Goal: Task Accomplishment & Management: Manage account settings

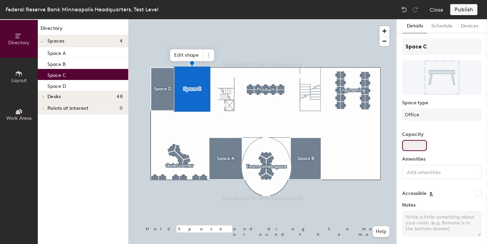
click at [408, 143] on input "Capacity" at bounding box center [414, 145] width 25 height 11
type input "12"
click at [430, 172] on input at bounding box center [436, 172] width 62 height 8
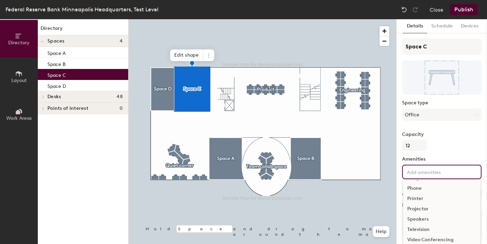
scroll to position [41, 0]
click at [422, 228] on div "Video Conferencing" at bounding box center [441, 230] width 77 height 10
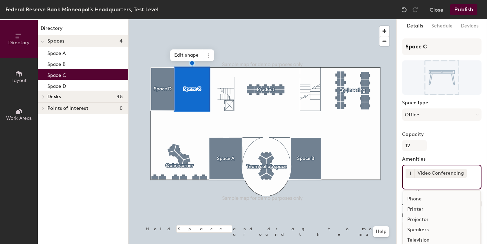
click at [422, 239] on div "Television" at bounding box center [441, 240] width 77 height 10
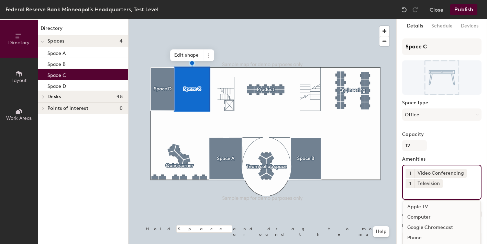
scroll to position [0, 0]
click at [422, 217] on div "Computer" at bounding box center [441, 219] width 77 height 10
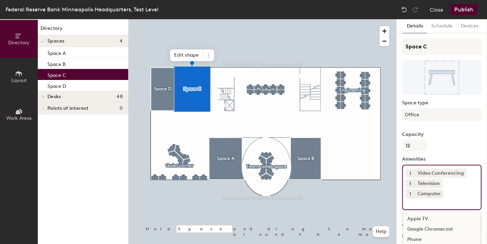
click at [441, 135] on label "Capacity" at bounding box center [441, 134] width 79 height 5
click at [427, 140] on input "12" at bounding box center [414, 145] width 25 height 11
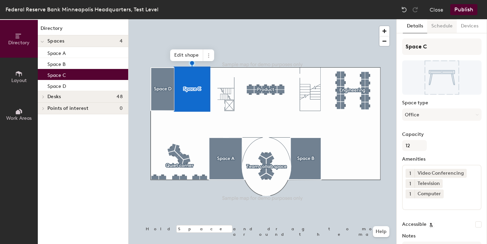
click at [443, 27] on button "Schedule" at bounding box center [442, 26] width 30 height 14
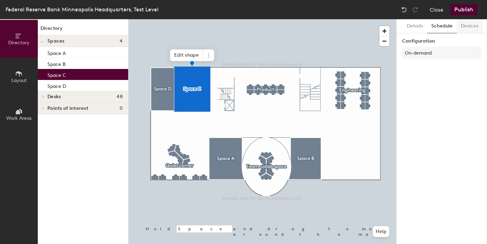
click at [465, 26] on button "Devices" at bounding box center [469, 26] width 26 height 14
click at [461, 12] on button "Publish" at bounding box center [463, 9] width 27 height 11
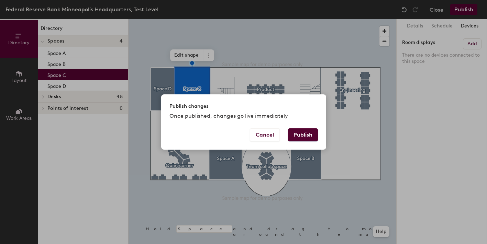
click at [301, 134] on button "Publish" at bounding box center [303, 134] width 30 height 13
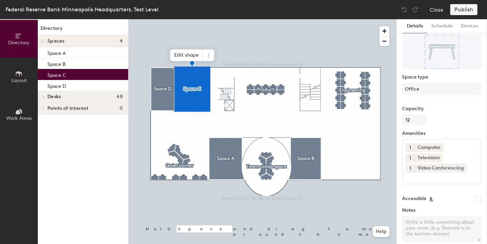
scroll to position [57, 0]
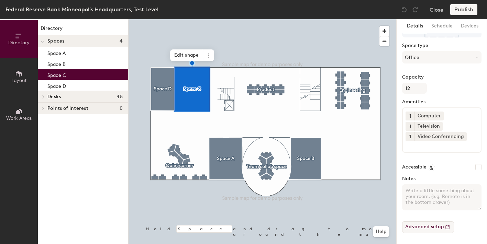
click at [424, 228] on button "Advanced setup" at bounding box center [428, 228] width 52 height 12
click at [441, 25] on button "Schedule" at bounding box center [442, 26] width 30 height 14
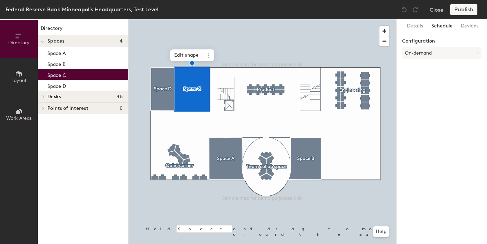
scroll to position [0, 0]
click at [416, 50] on button "On-demand" at bounding box center [441, 53] width 79 height 12
click at [416, 70] on div "On-demand" at bounding box center [441, 70] width 79 height 10
click at [414, 26] on button "Details" at bounding box center [415, 26] width 24 height 14
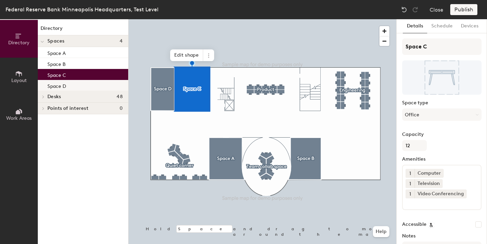
click at [85, 85] on div "Space D" at bounding box center [83, 85] width 90 height 11
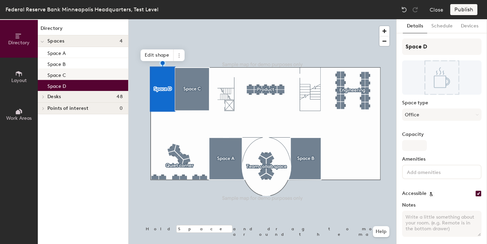
click at [85, 76] on div "Space C" at bounding box center [83, 74] width 90 height 11
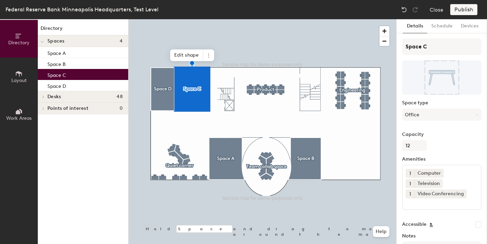
click at [16, 73] on icon at bounding box center [19, 73] width 6 height 5
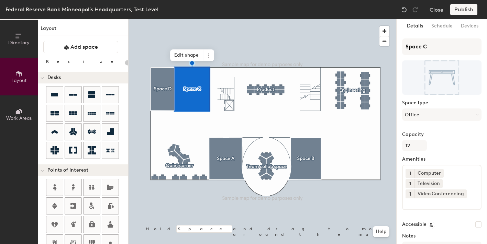
click at [21, 111] on icon at bounding box center [20, 111] width 3 height 4
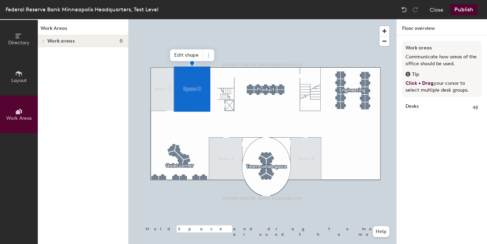
click at [20, 40] on span "Directory" at bounding box center [18, 43] width 21 height 6
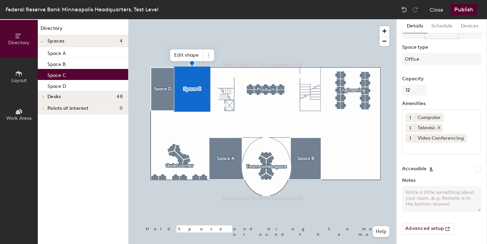
scroll to position [57, 0]
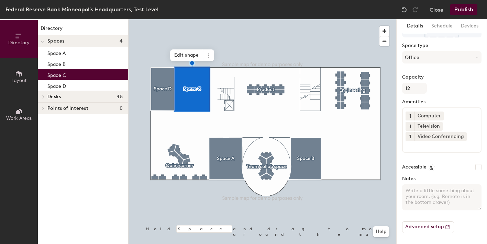
click at [477, 168] on input "Accessible" at bounding box center [478, 167] width 6 height 6
checkbox input "true"
click at [430, 194] on textarea "Notes" at bounding box center [441, 197] width 79 height 26
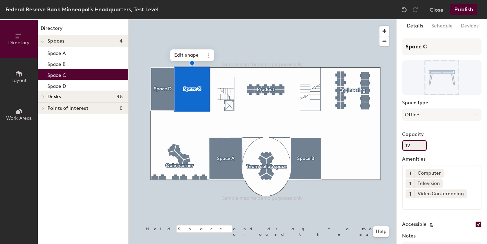
click at [412, 145] on input "12" at bounding box center [414, 145] width 25 height 11
type input "1"
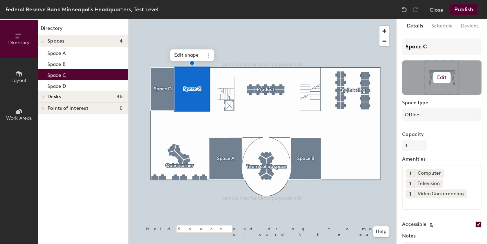
click at [419, 91] on div at bounding box center [441, 77] width 79 height 34
click at [439, 79] on h6 "Edit" at bounding box center [442, 77] width 10 height 5
click at [417, 98] on input "file" at bounding box center [447, 97] width 79 height 10
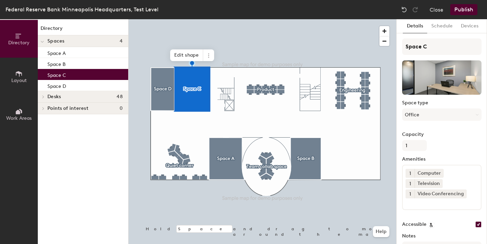
click at [76, 98] on h4 "Desks 48" at bounding box center [84, 96] width 75 height 5
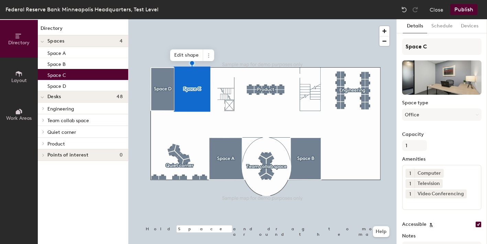
click at [76, 98] on h4 "Desks 48" at bounding box center [84, 96] width 75 height 5
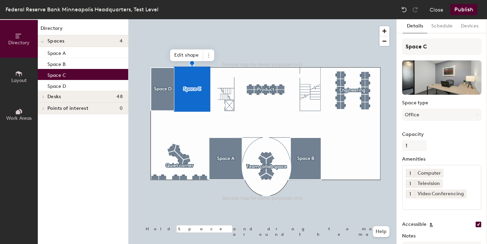
click at [73, 110] on span "Points of interest" at bounding box center [67, 108] width 41 height 5
click at [48, 106] on span "Points of interest" at bounding box center [67, 108] width 41 height 5
click at [462, 12] on button "Publish" at bounding box center [463, 9] width 27 height 11
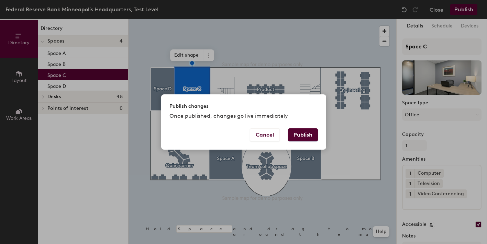
click at [302, 136] on button "Publish" at bounding box center [303, 134] width 30 height 13
